Goal: Information Seeking & Learning: Learn about a topic

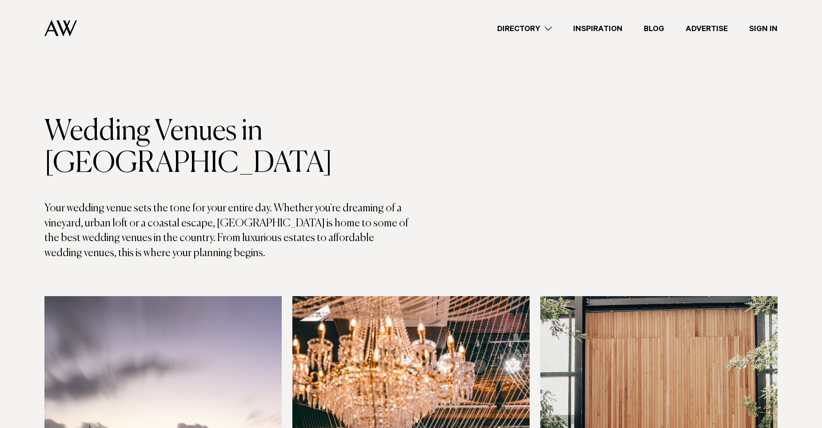
scroll to position [133, 0]
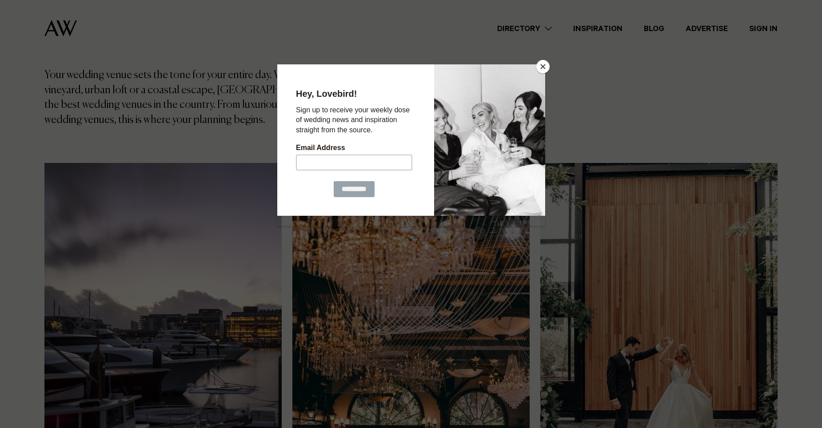
click at [545, 68] on button "Close" at bounding box center [542, 66] width 13 height 13
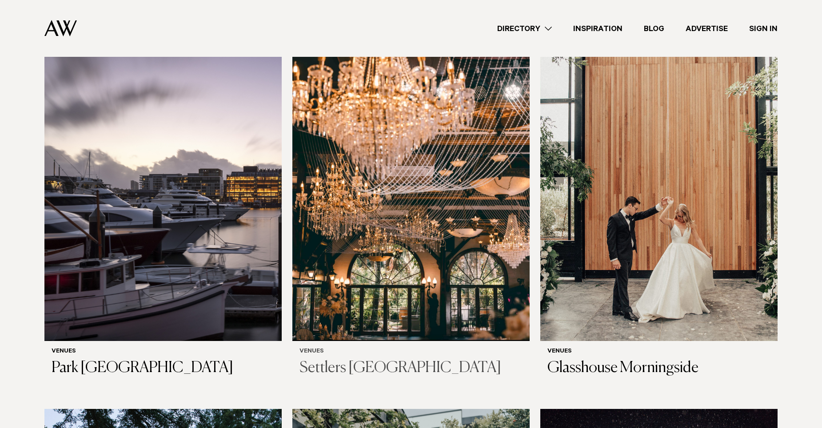
scroll to position [222, 0]
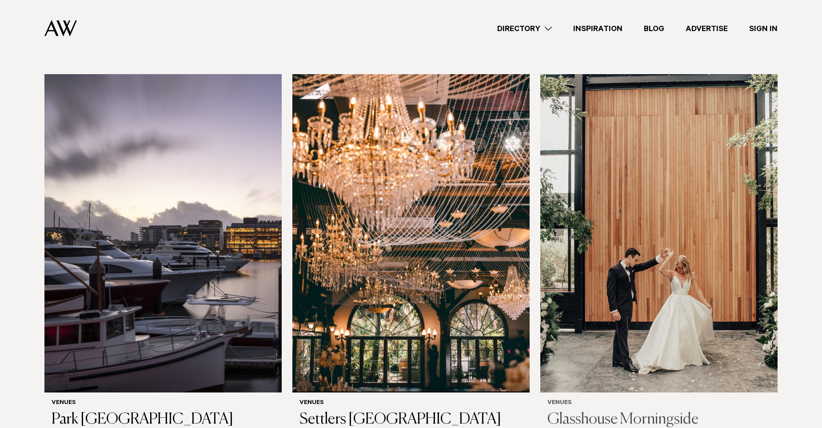
click at [668, 226] on img at bounding box center [658, 233] width 237 height 318
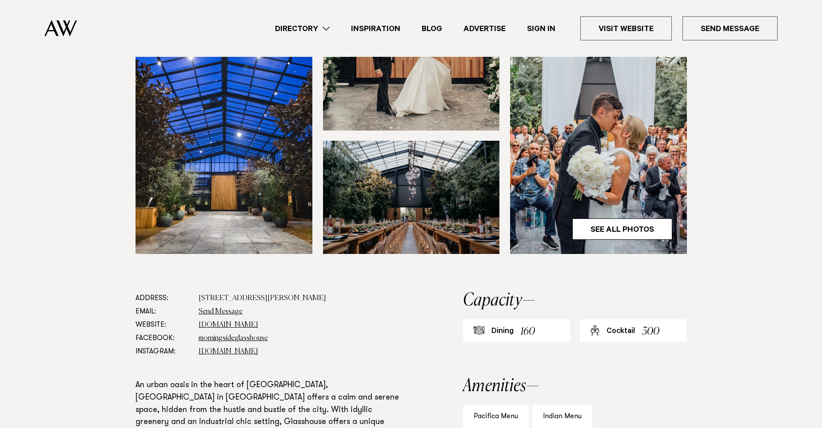
scroll to position [311, 0]
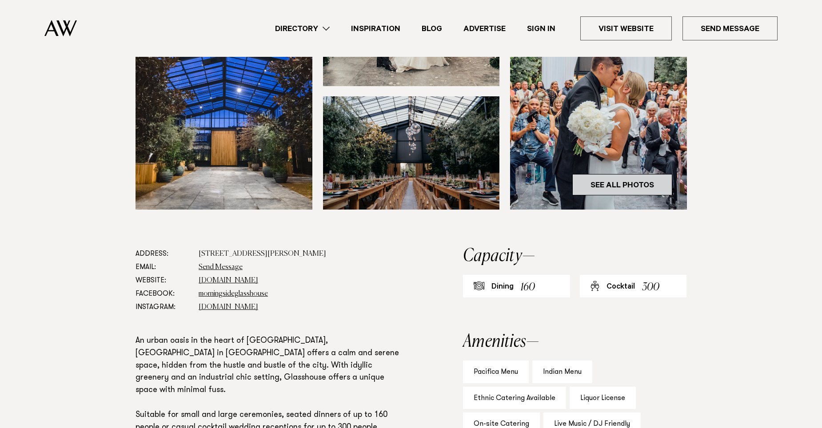
click at [625, 187] on link "See All Photos" at bounding box center [622, 184] width 100 height 21
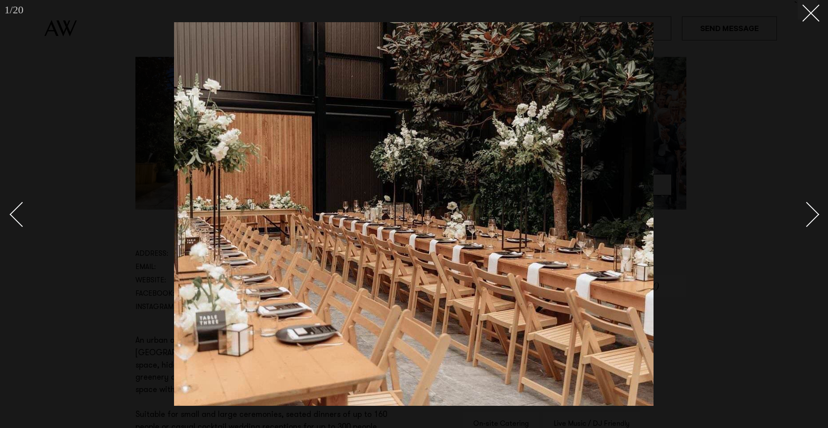
click at [816, 209] on link at bounding box center [802, 214] width 31 height 44
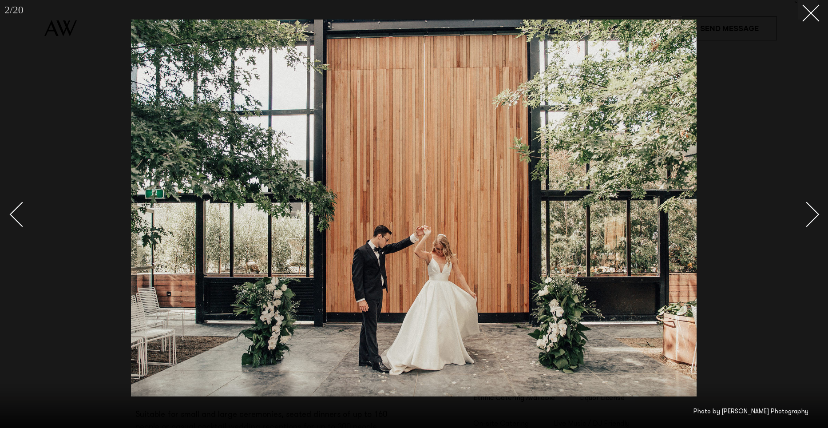
click at [819, 213] on div "Next slide" at bounding box center [807, 214] width 25 height 25
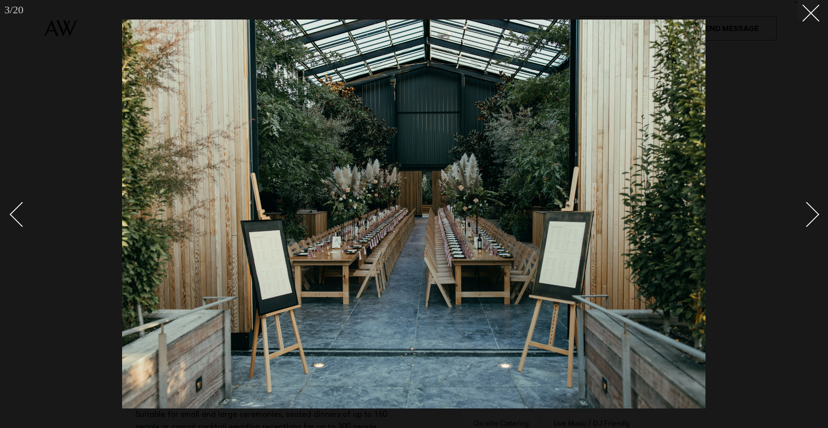
click at [818, 214] on div "Next slide" at bounding box center [807, 214] width 25 height 25
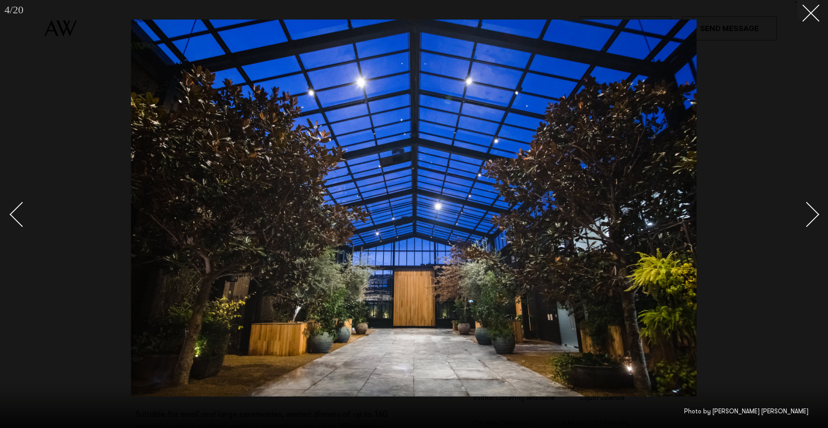
click at [818, 214] on div "Next slide" at bounding box center [807, 214] width 25 height 25
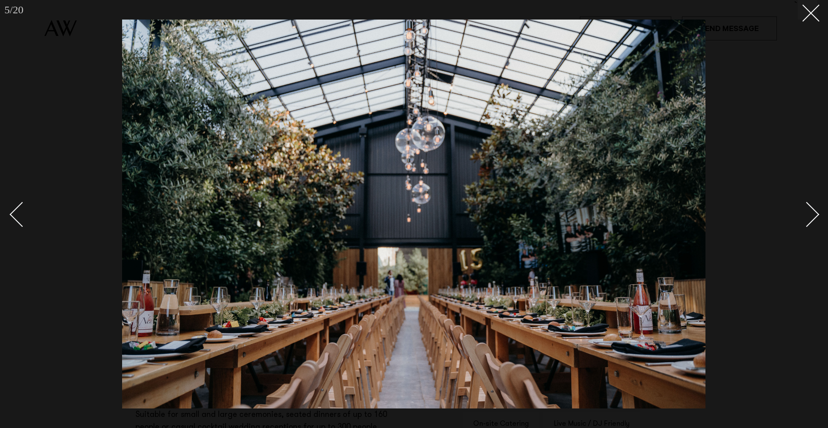
click at [818, 214] on div "Next slide" at bounding box center [807, 214] width 25 height 25
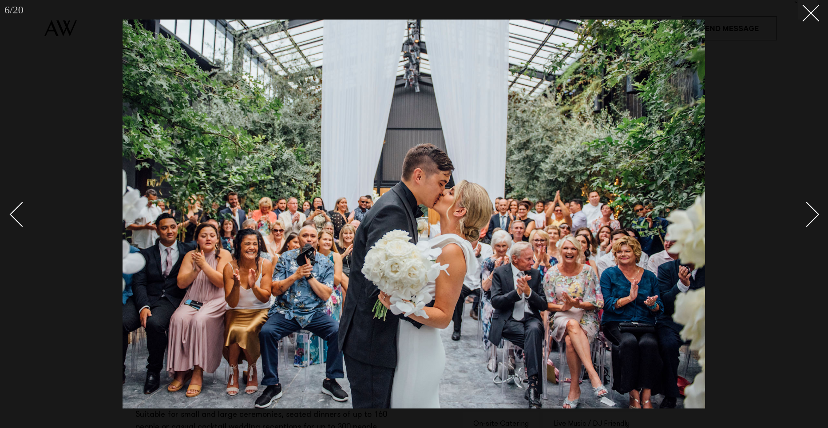
click at [818, 215] on div "Next slide" at bounding box center [807, 214] width 25 height 25
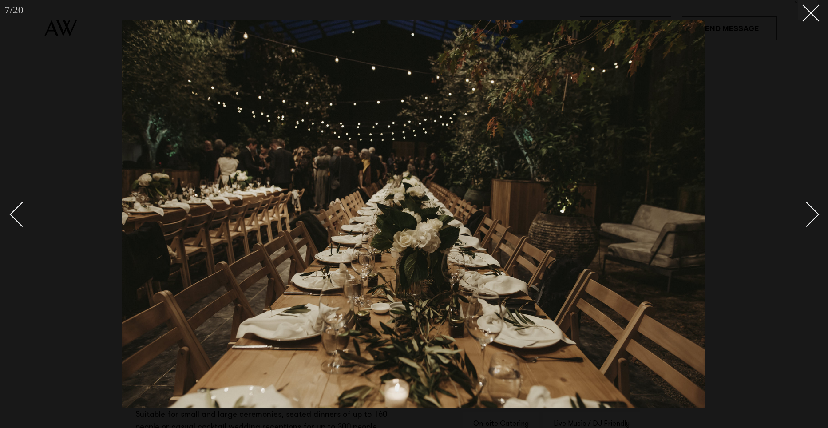
click at [818, 215] on div "Next slide" at bounding box center [807, 214] width 25 height 25
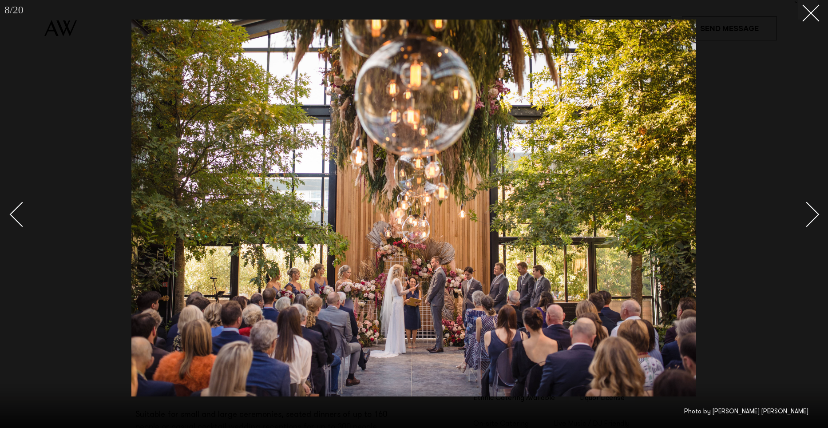
click at [819, 218] on div at bounding box center [414, 214] width 828 height 428
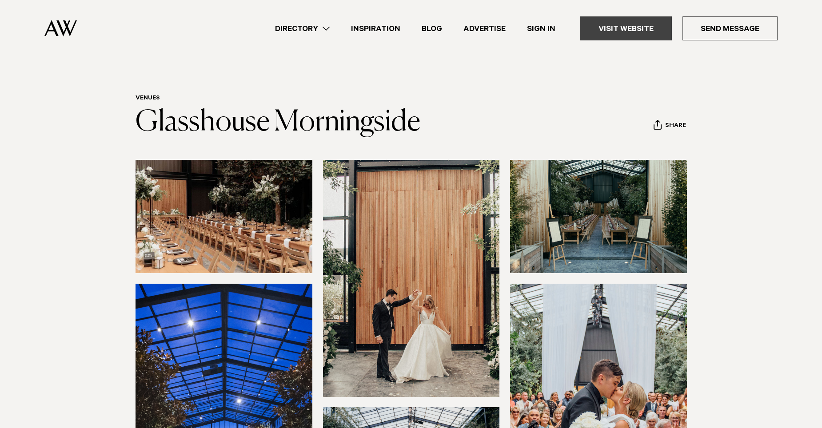
click at [627, 30] on link "Visit Website" at bounding box center [626, 28] width 92 height 24
